Goal: Task Accomplishment & Management: Manage account settings

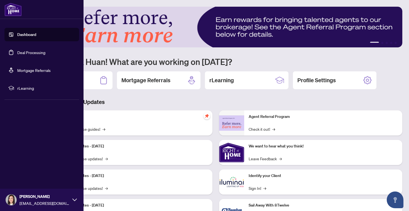
click at [24, 35] on link "Dashboard" at bounding box center [26, 34] width 19 height 5
click at [36, 52] on link "Deal Processing" at bounding box center [31, 52] width 28 height 5
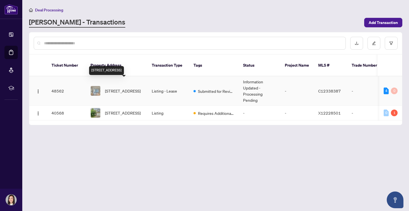
click at [130, 88] on span "[STREET_ADDRESS]" at bounding box center [123, 91] width 36 height 6
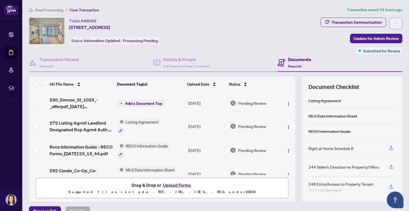
click at [396, 22] on icon "ellipsis" at bounding box center [396, 23] width 4 height 4
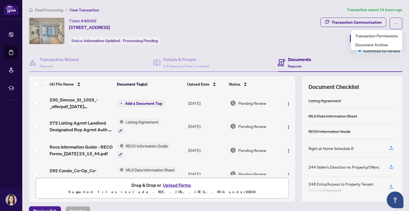
click at [304, 44] on div "Ticket #: 48562 [STREET_ADDRESS] Status: Information Updated - Processing Pendi…" at bounding box center [174, 36] width 292 height 36
click at [294, 63] on div "Documents Required" at bounding box center [299, 62] width 23 height 13
click at [297, 43] on div "Ticket #: 48562 [STREET_ADDRESS] Status: Information Updated - Processing Pendi…" at bounding box center [173, 31] width 289 height 27
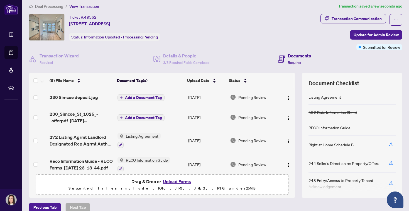
click at [153, 97] on span "Add a Document Tag" at bounding box center [143, 98] width 37 height 4
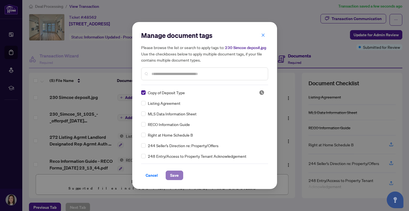
click at [178, 172] on button "Save" at bounding box center [175, 174] width 18 height 9
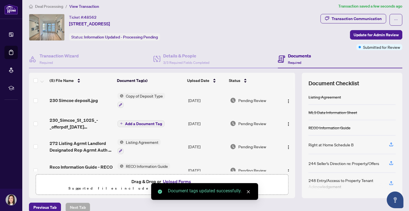
click at [157, 122] on span "Add a Document Tag" at bounding box center [143, 124] width 37 height 4
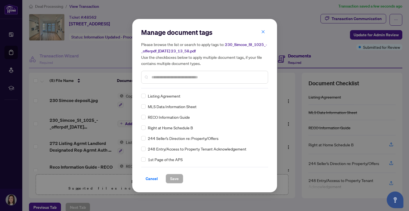
click at [202, 77] on input "text" at bounding box center [208, 77] width 112 height 6
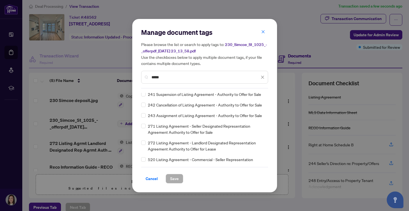
scroll to position [259, 0]
type input "*****"
click at [146, 148] on div "272 Listing Agreement - Landlord Designated Representation Agreement Authority …" at bounding box center [203, 145] width 124 height 12
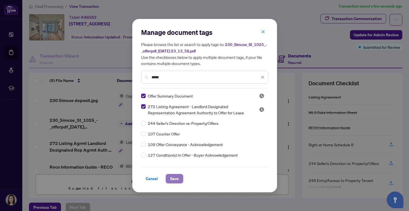
click at [176, 182] on span "Save" at bounding box center [174, 178] width 9 height 9
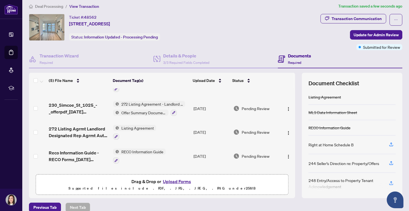
scroll to position [13, 0]
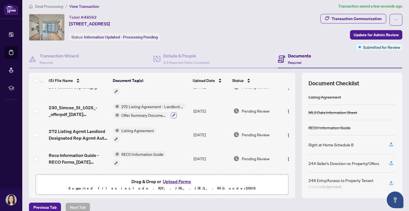
click at [174, 114] on icon "button" at bounding box center [173, 115] width 3 height 3
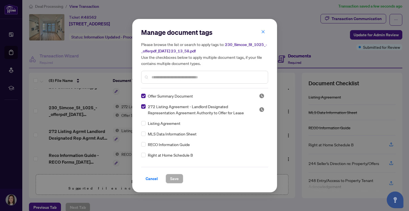
click at [183, 80] on div at bounding box center [204, 77] width 127 height 13
click at [183, 79] on input "text" at bounding box center [208, 77] width 112 height 6
click at [264, 32] on icon "close" at bounding box center [263, 32] width 4 height 4
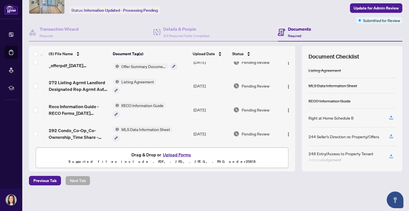
scroll to position [37, 0]
